Goal: Task Accomplishment & Management: Use online tool/utility

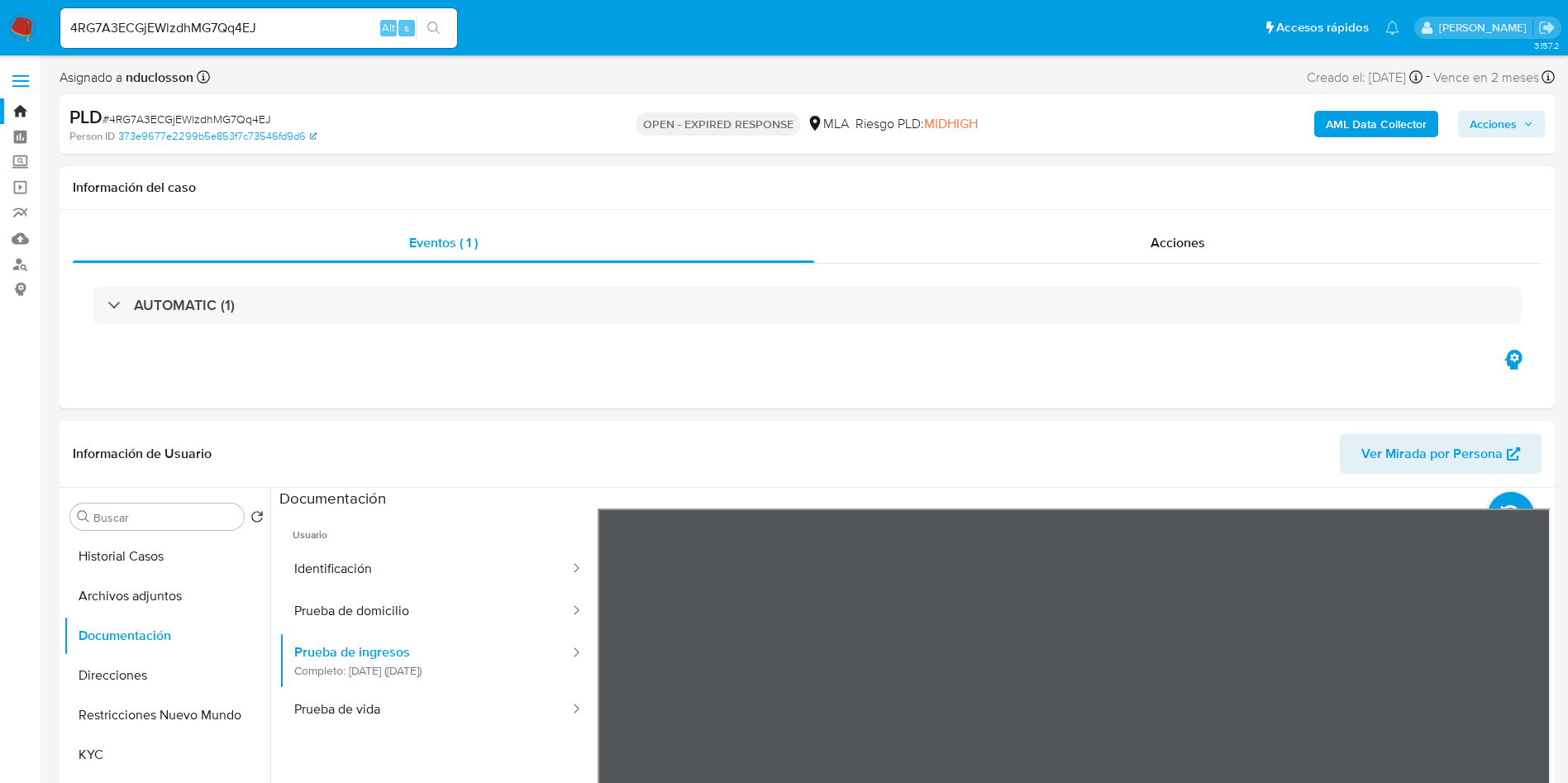
select select "10"
drag, startPoint x: 0, startPoint y: 0, endPoint x: 20, endPoint y: 261, distance: 261.8
click at [126, 693] on button "Direcciones" at bounding box center [160, 675] width 193 height 40
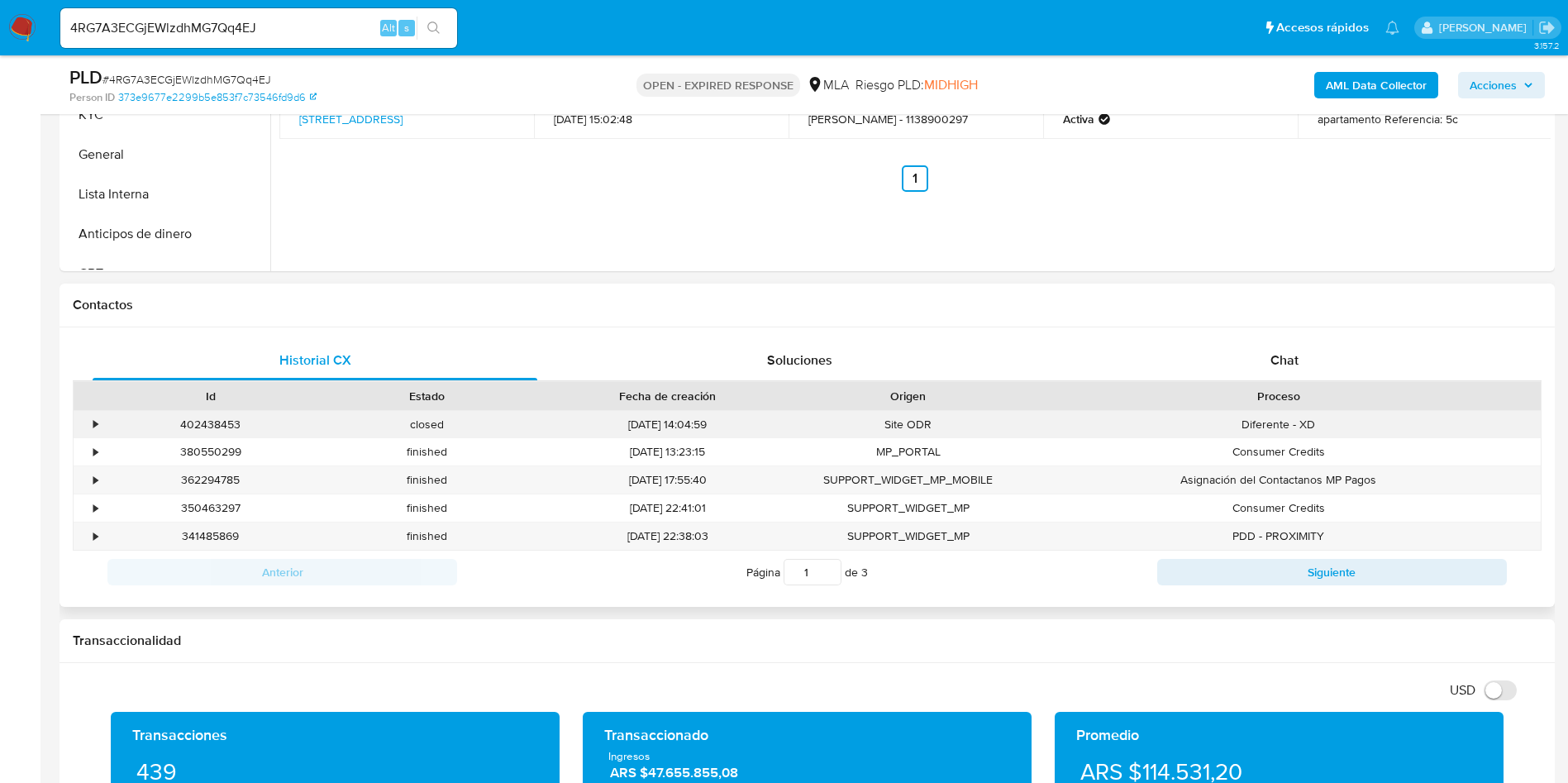
scroll to position [620, 0]
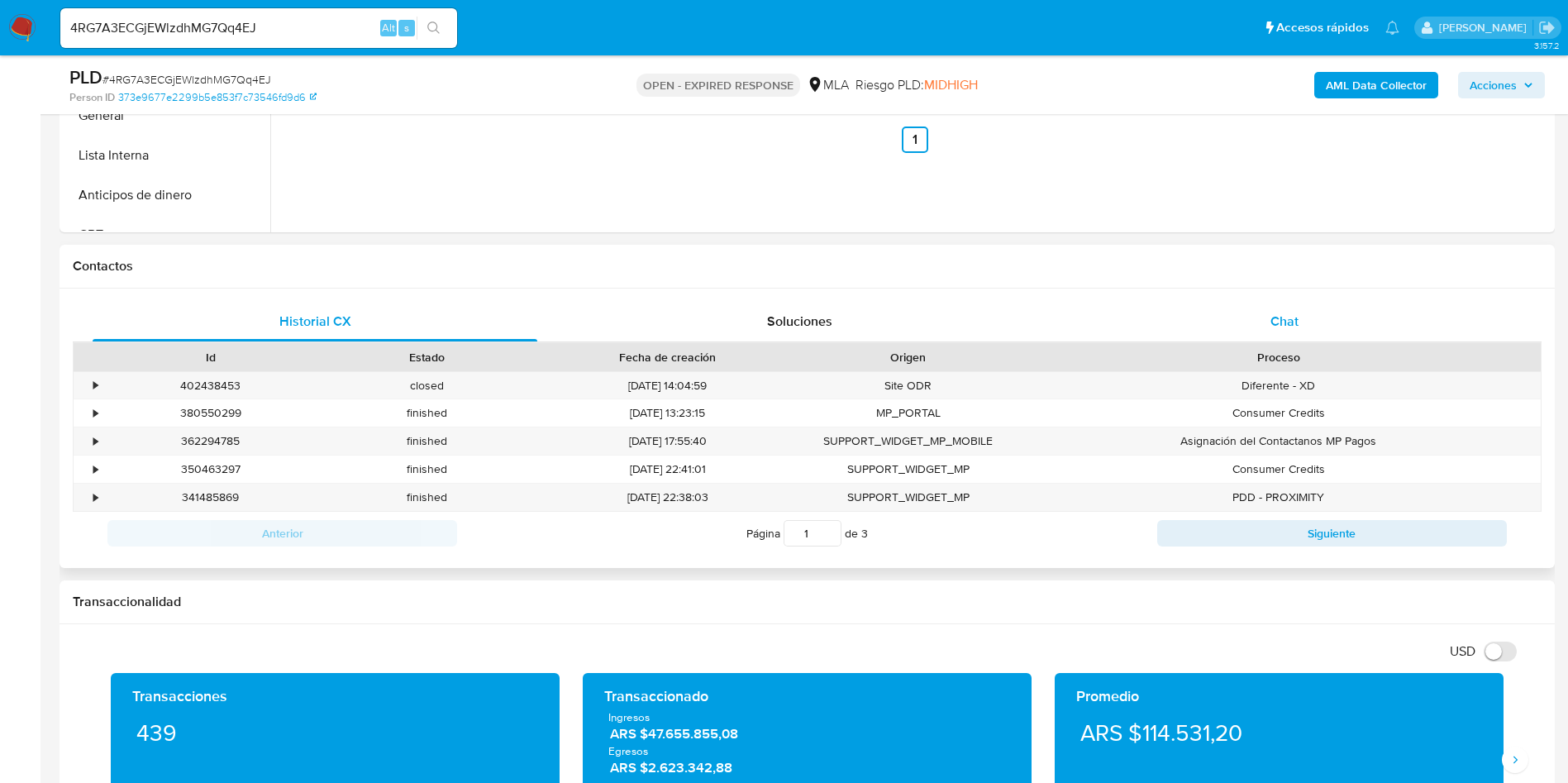
click at [1298, 313] on span "Chat" at bounding box center [1284, 321] width 28 height 19
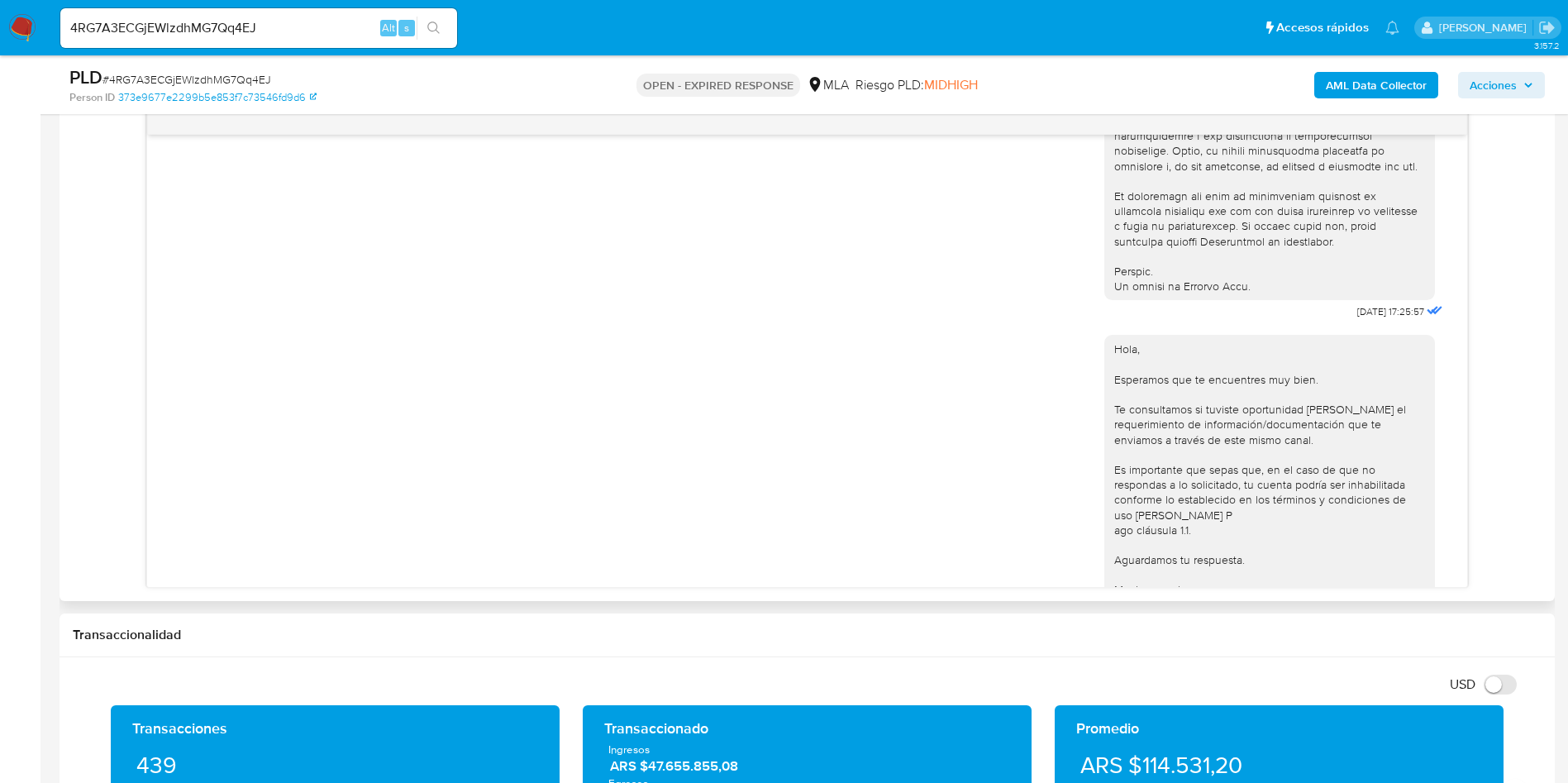
scroll to position [848, 0]
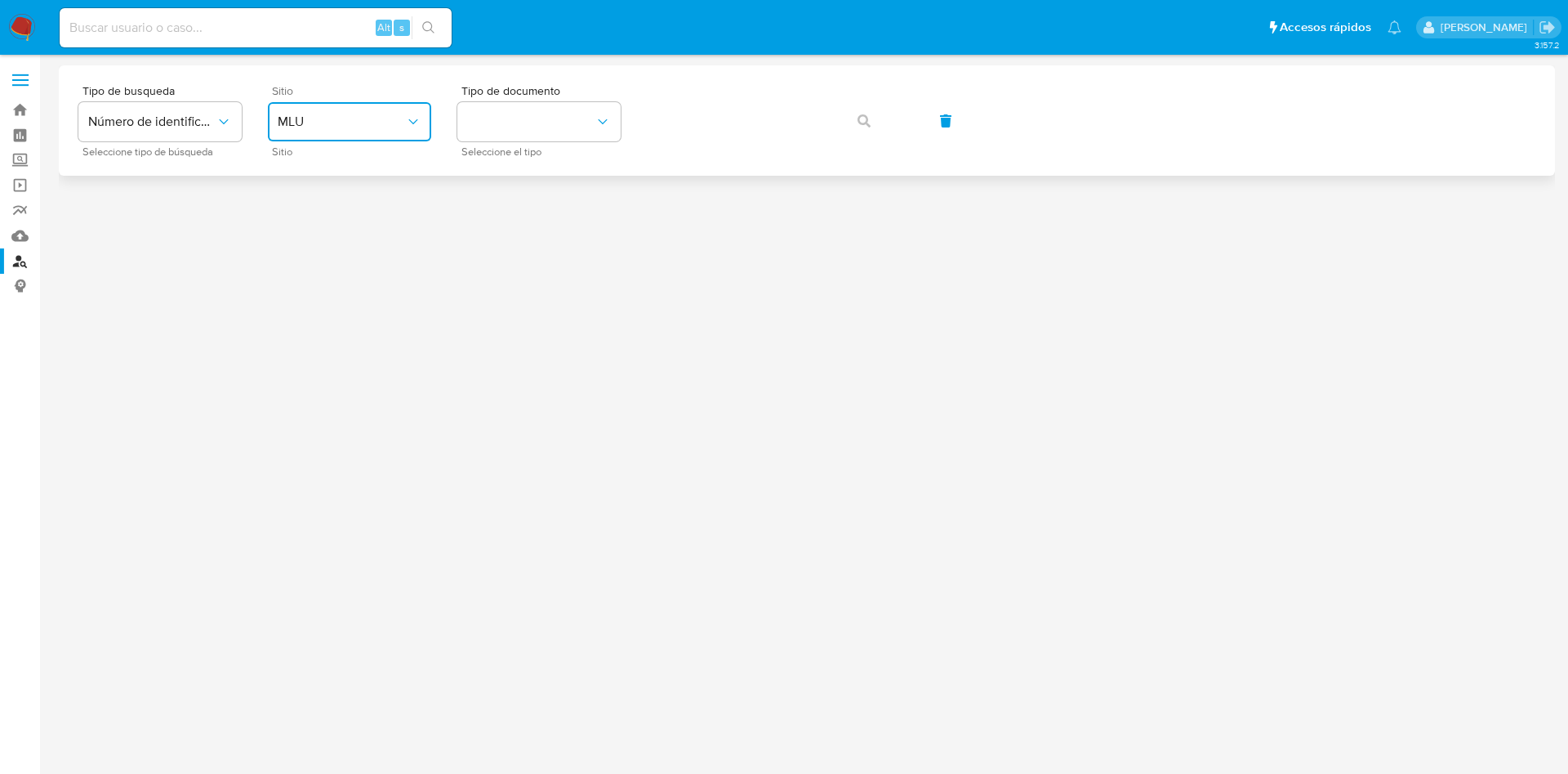
click at [385, 129] on span "MLU" at bounding box center [341, 122] width 128 height 17
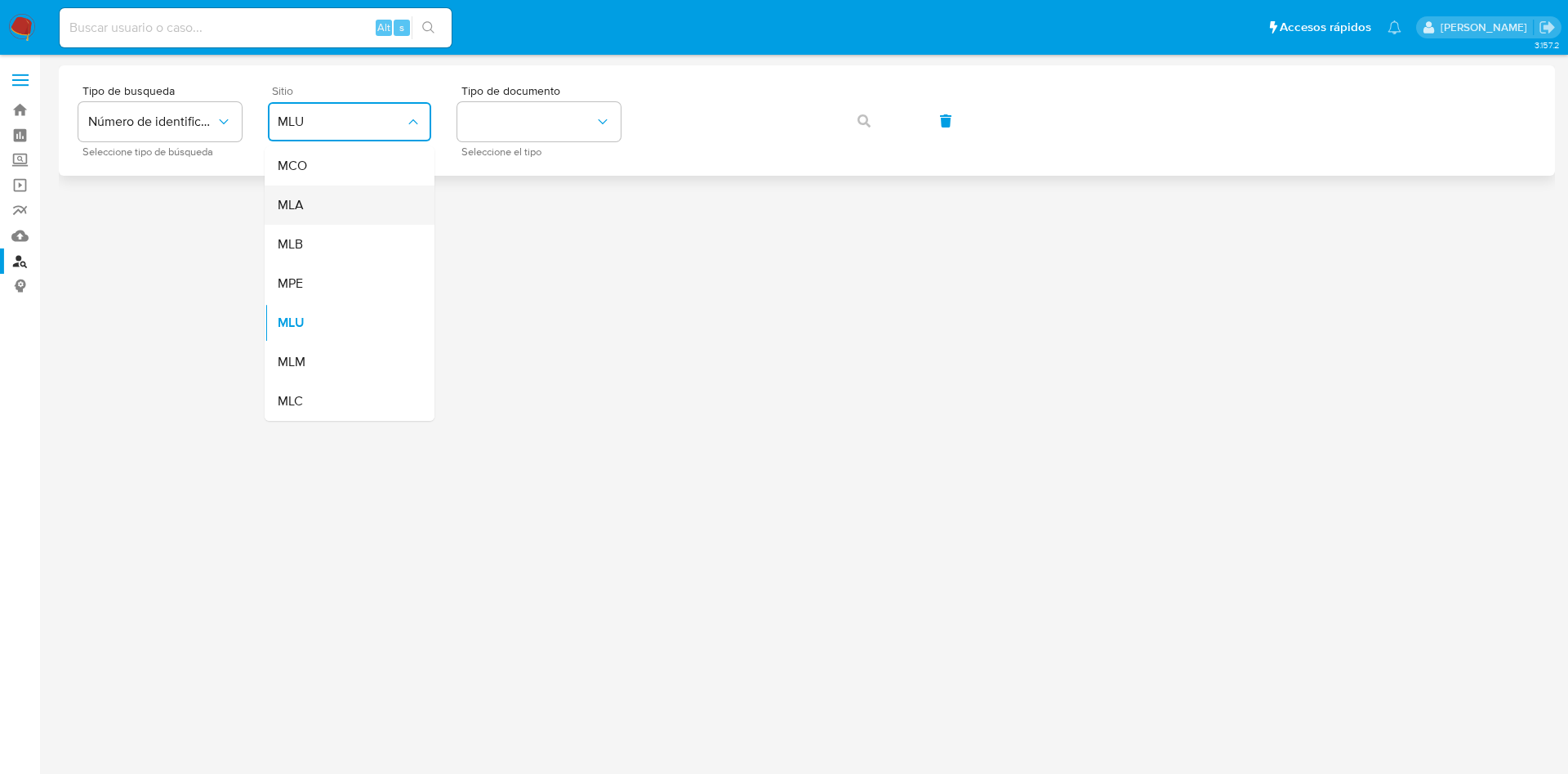
click at [337, 192] on div "MLA" at bounding box center [345, 205] width 134 height 39
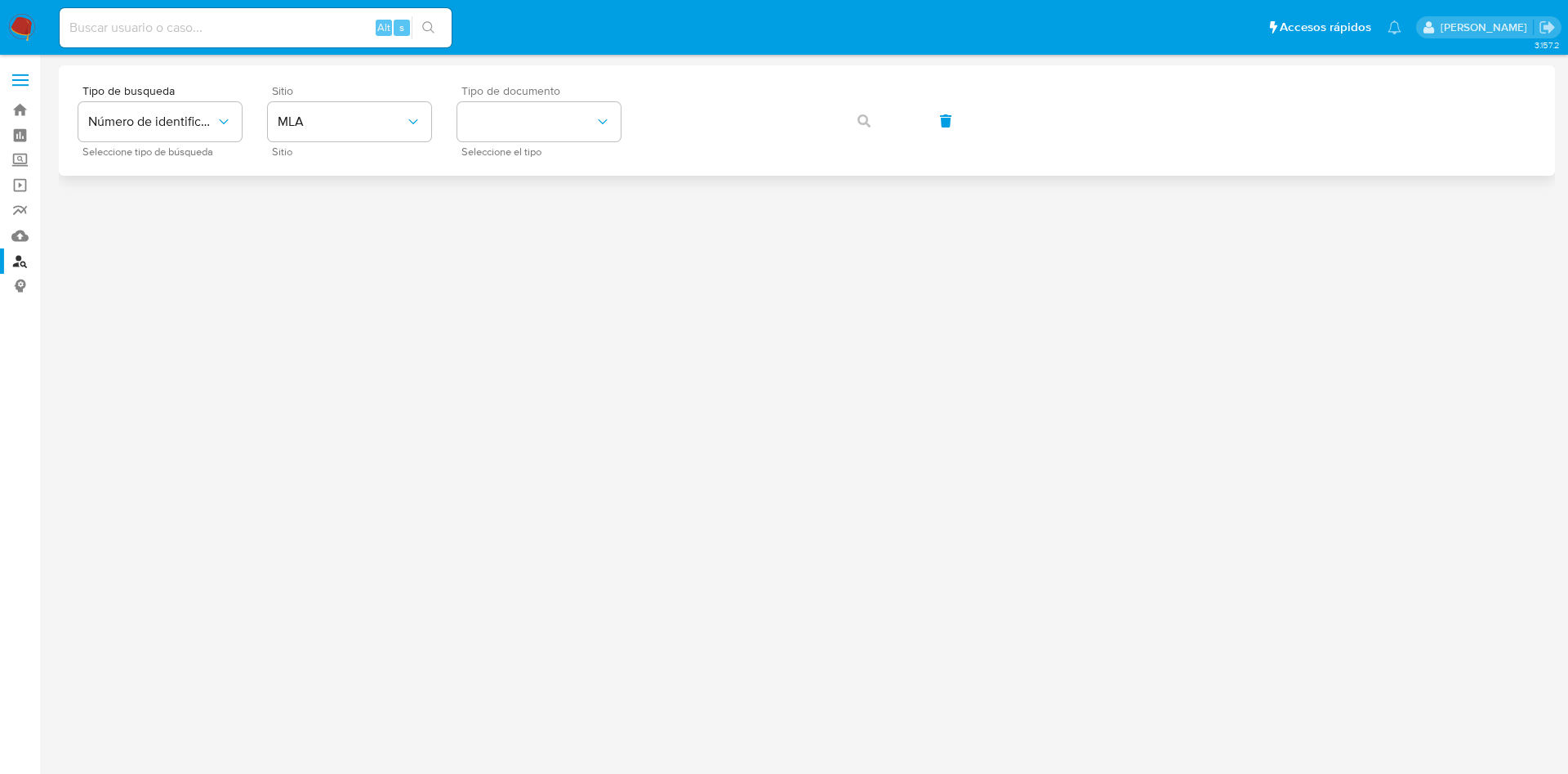
click at [491, 95] on span "Tipo de documento" at bounding box center [544, 91] width 164 height 12
click at [494, 121] on button "identificationType" at bounding box center [539, 121] width 164 height 39
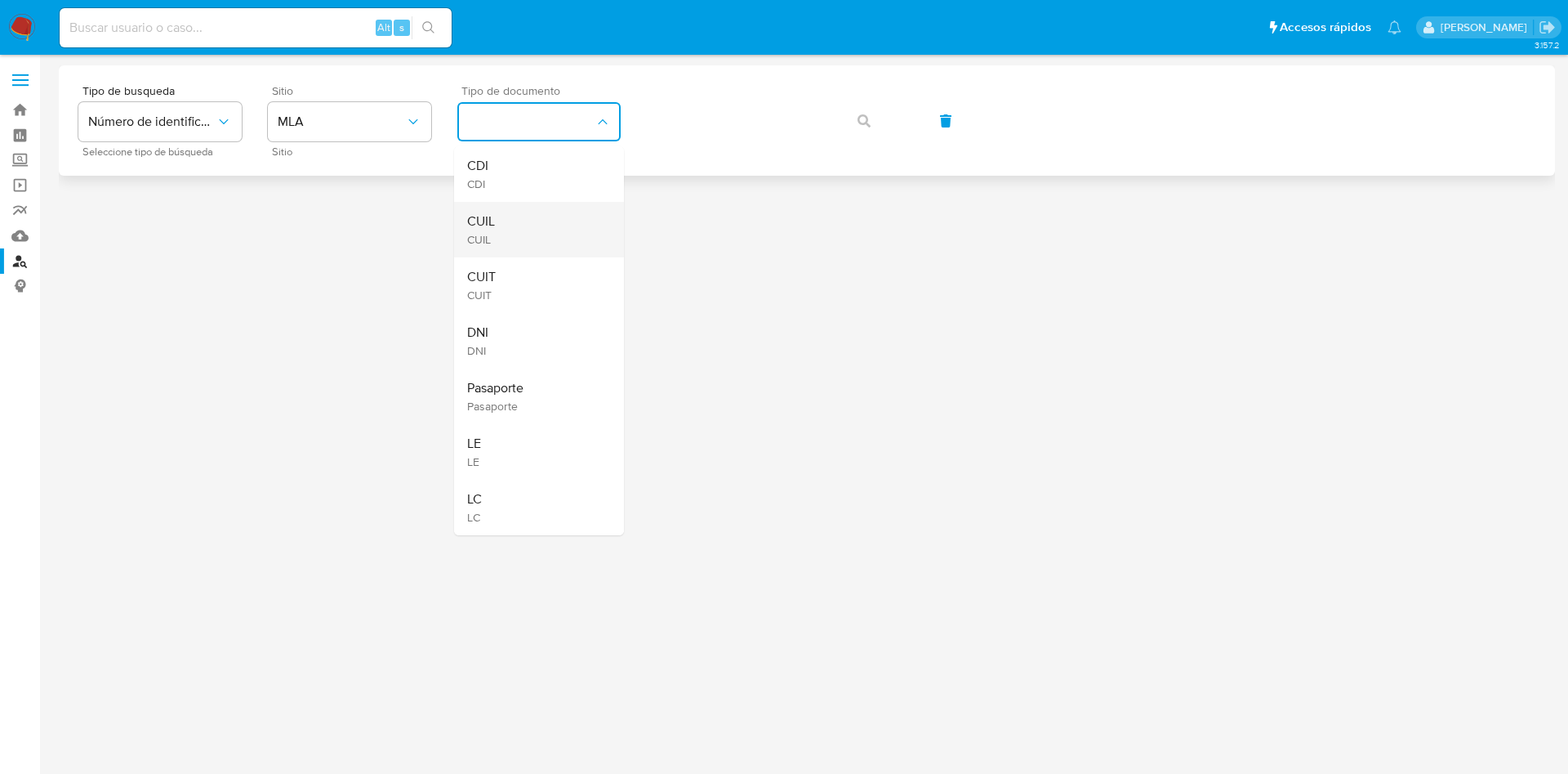
click at [532, 222] on div "CUIL CUIL" at bounding box center [534, 230] width 134 height 56
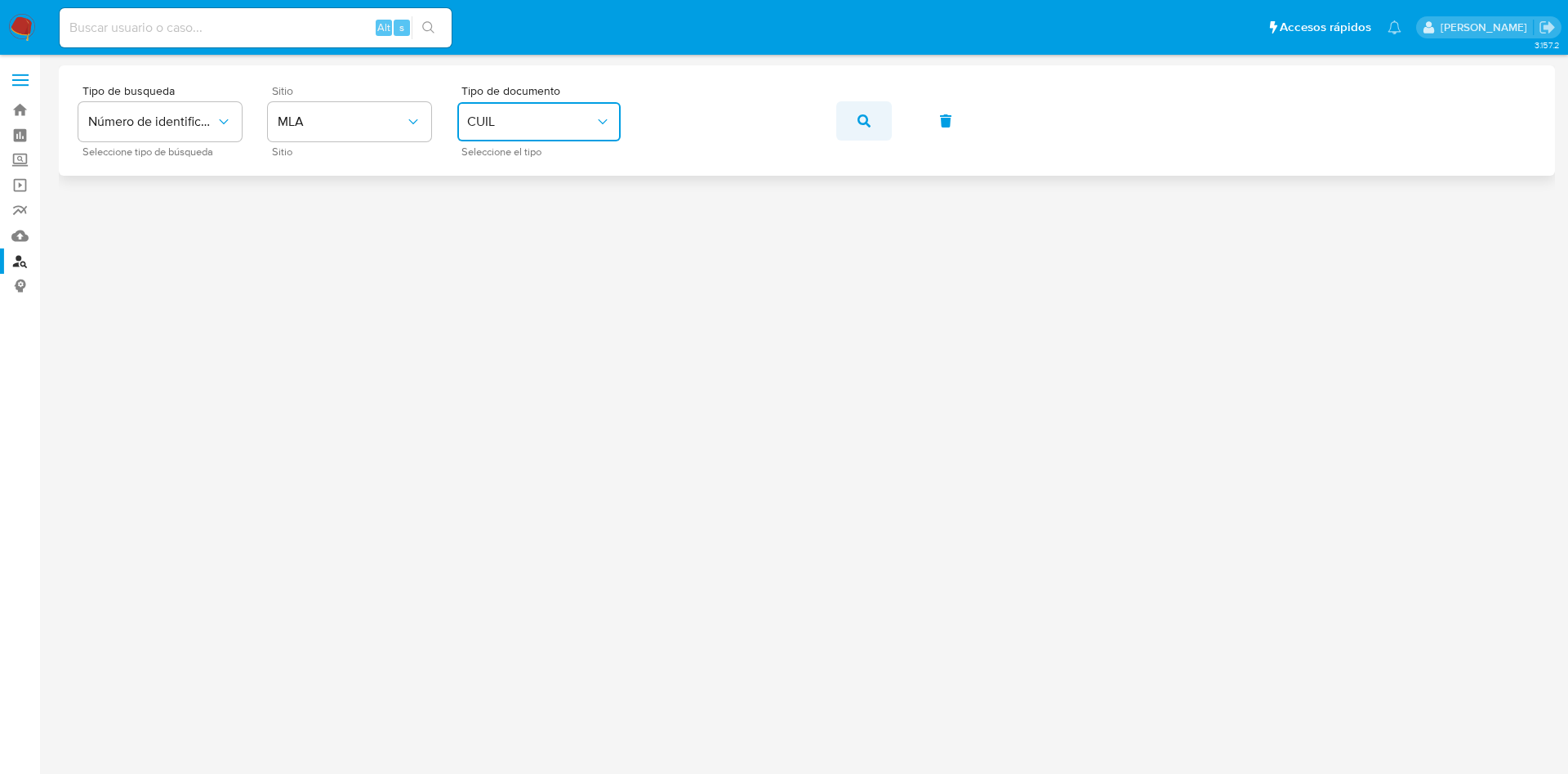
click at [870, 117] on icon "button" at bounding box center [864, 121] width 13 height 13
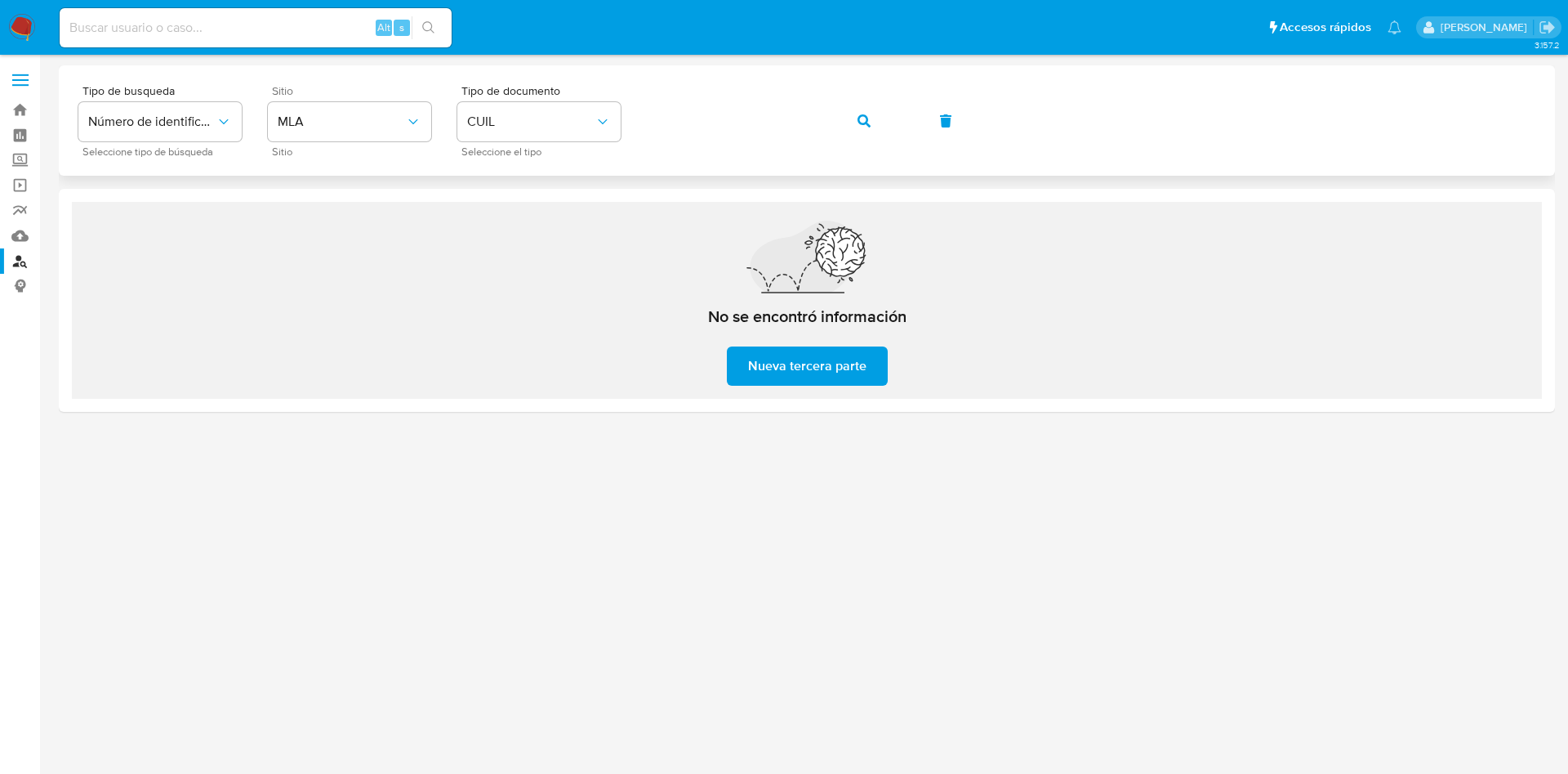
click at [842, 113] on button "button" at bounding box center [864, 120] width 56 height 39
click at [157, 106] on button "Número de identificación" at bounding box center [160, 121] width 164 height 39
click at [156, 175] on span "Número de identificación" at bounding box center [155, 174] width 134 height 33
click at [298, 139] on button "site_id" at bounding box center [350, 121] width 164 height 39
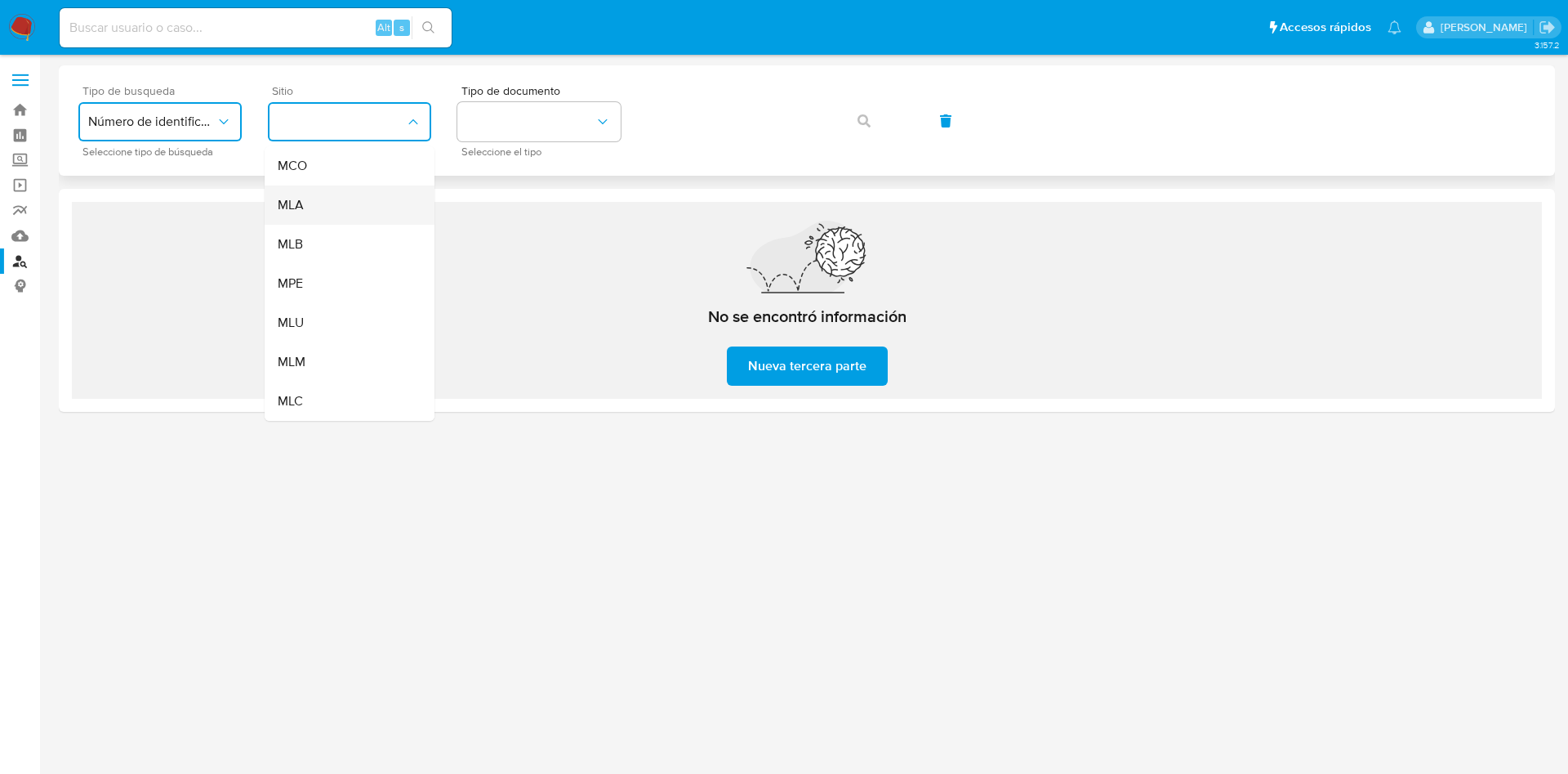
click at [310, 208] on div "MLA" at bounding box center [345, 205] width 134 height 39
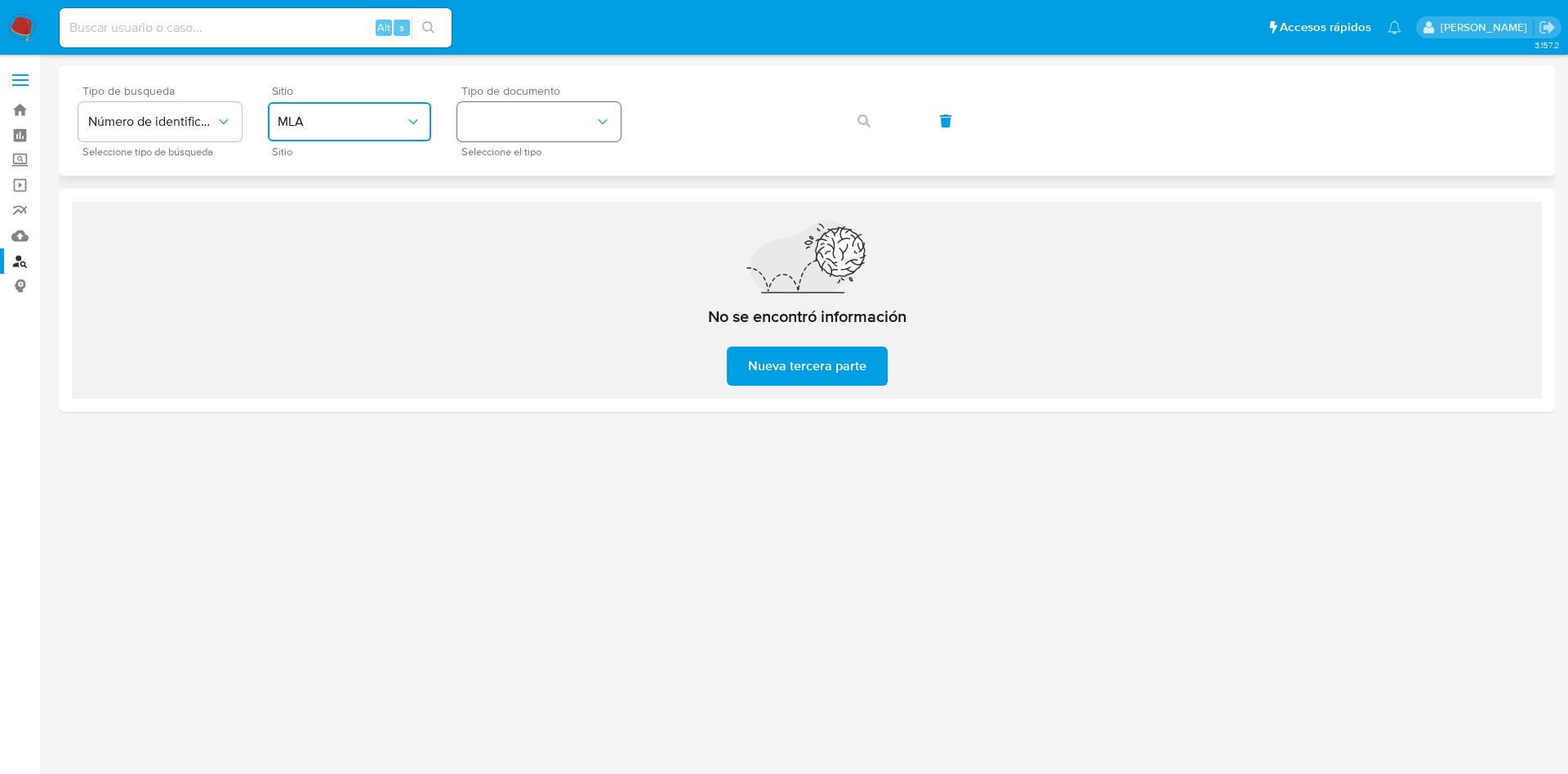
click at [492, 126] on button "identificationType" at bounding box center [539, 121] width 164 height 39
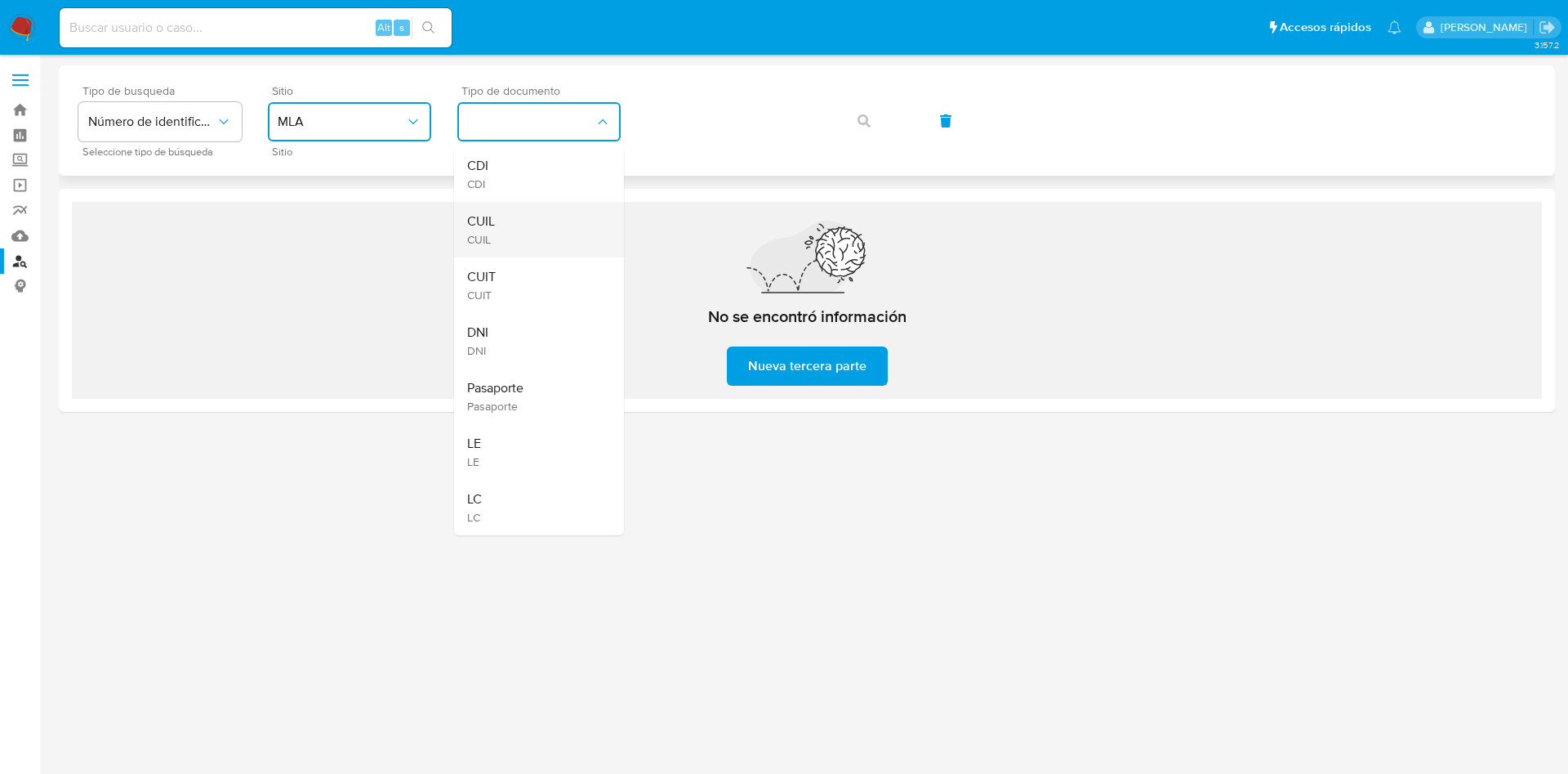
click at [542, 230] on div "CUIL CUIL" at bounding box center [534, 230] width 134 height 56
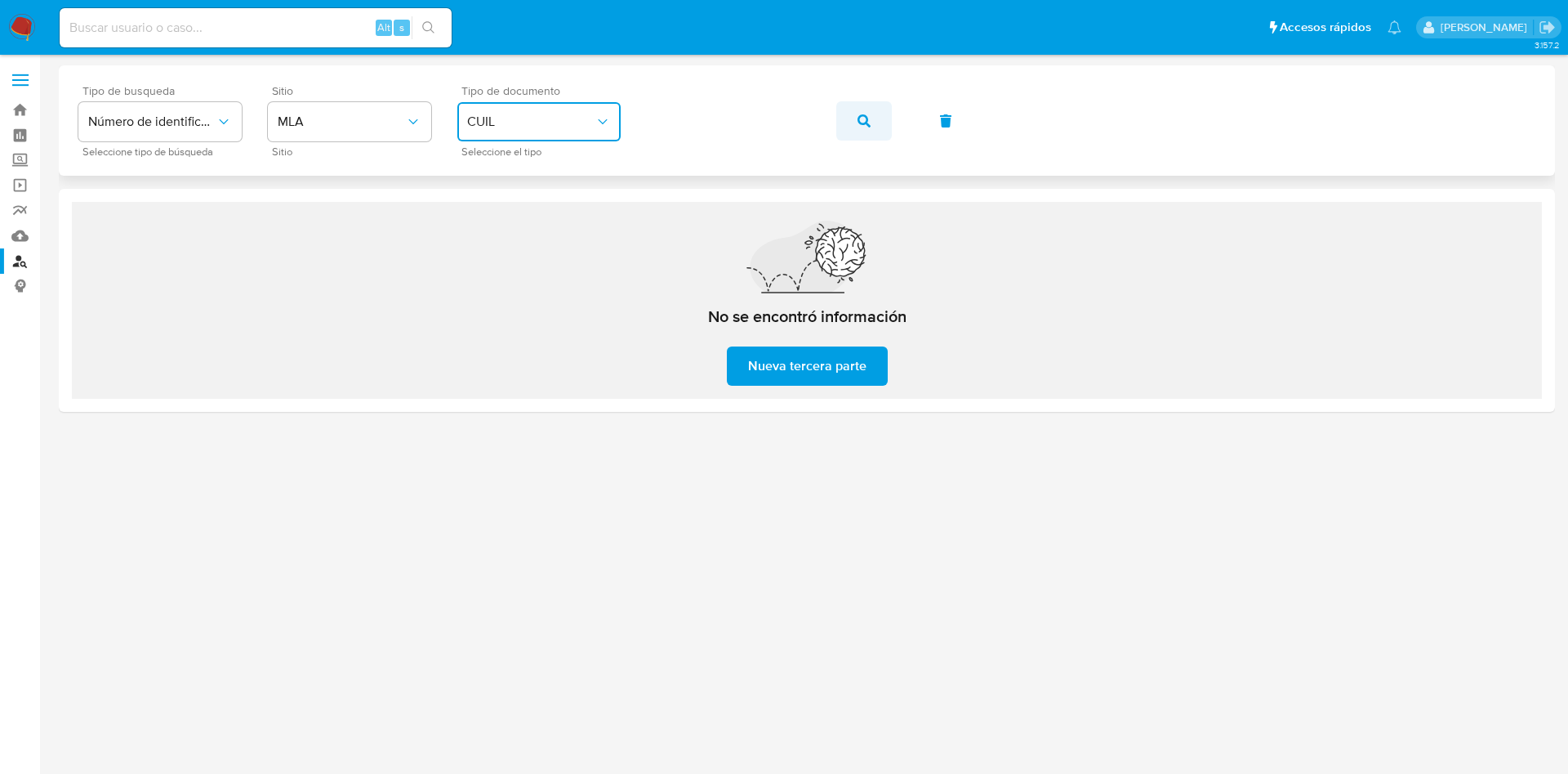
click at [865, 117] on icon "button" at bounding box center [864, 121] width 13 height 13
